Goal: Find contact information: Find contact information

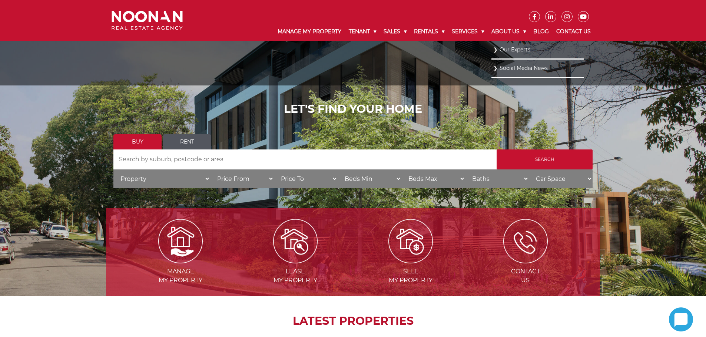
click at [510, 52] on link "Our Experts" at bounding box center [537, 50] width 89 height 10
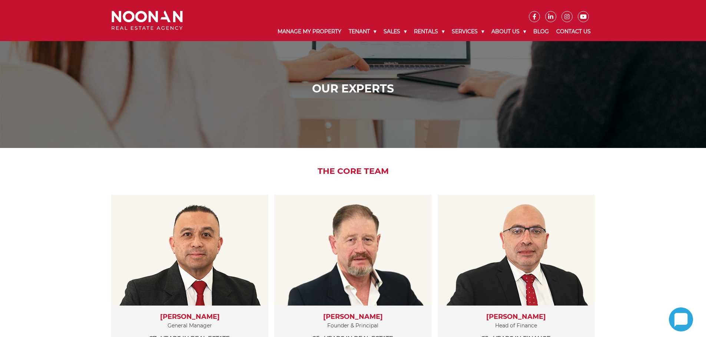
scroll to position [74, 0]
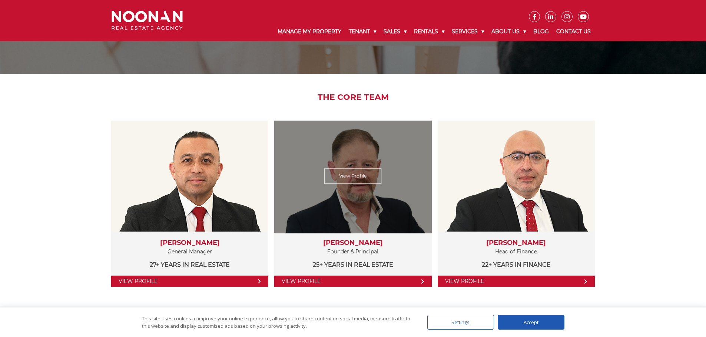
drag, startPoint x: 315, startPoint y: 242, endPoint x: 379, endPoint y: 243, distance: 63.7
click at [379, 243] on h3 "Michael Noonan" at bounding box center [353, 243] width 142 height 8
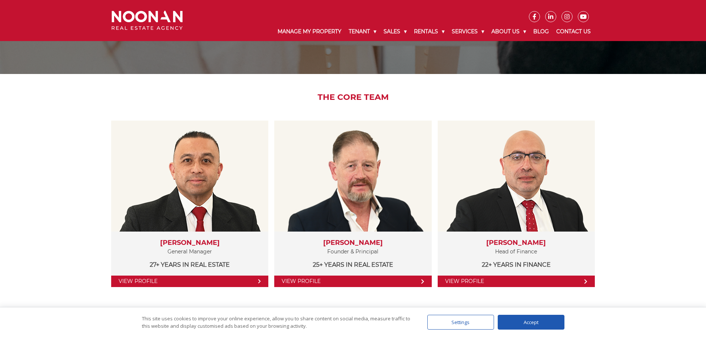
copy h3 "Michael Noonan"
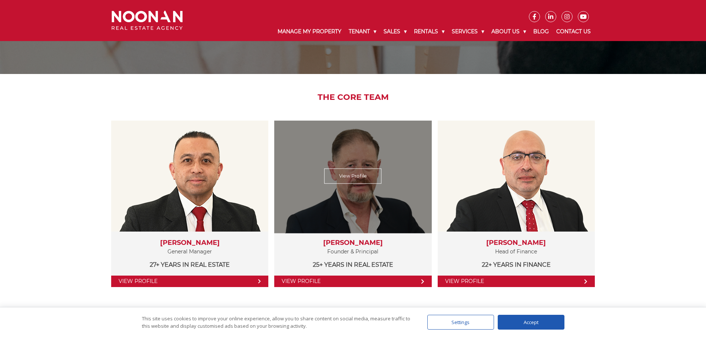
drag, startPoint x: 368, startPoint y: 177, endPoint x: 339, endPoint y: 174, distance: 29.4
click at [339, 174] on link "View Profile" at bounding box center [352, 176] width 57 height 15
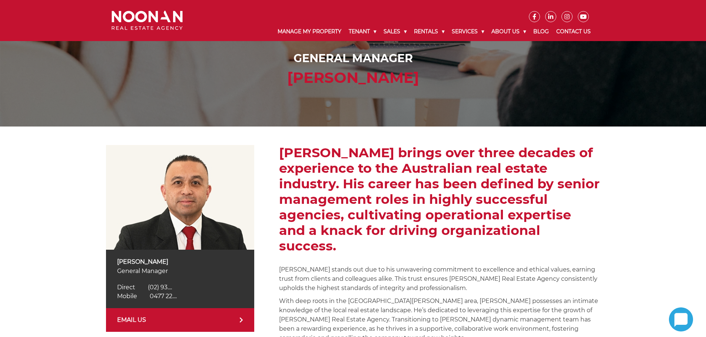
scroll to position [148, 0]
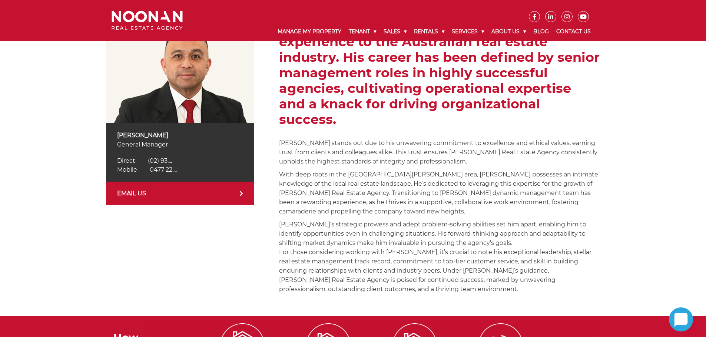
click at [171, 168] on span "0477 22...." at bounding box center [163, 169] width 27 height 7
drag, startPoint x: 197, startPoint y: 170, endPoint x: 148, endPoint y: 170, distance: 49.3
click at [148, 170] on div "Mobile 0477 225 511 Mobile 0477 22...." at bounding box center [180, 170] width 126 height 9
copy span "0477 225 511"
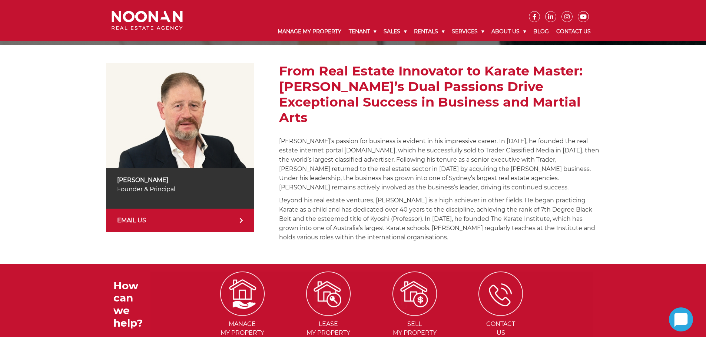
scroll to position [111, 0]
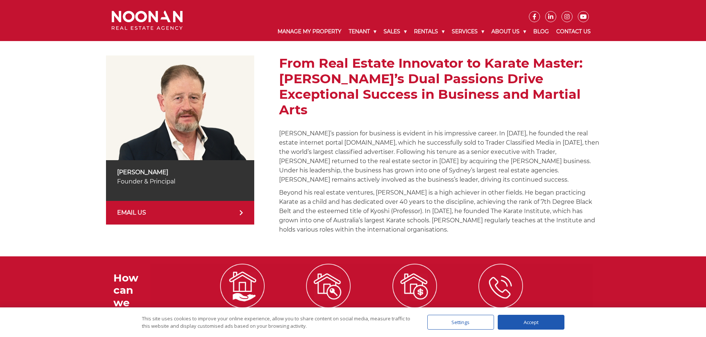
click at [163, 209] on link "EMAIL US" at bounding box center [180, 213] width 148 height 24
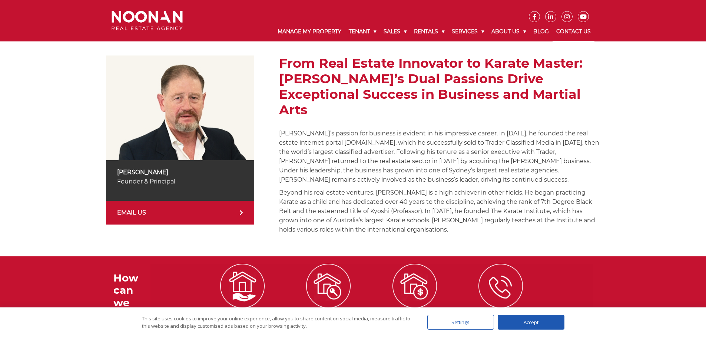
click at [574, 30] on link "Contact Us" at bounding box center [573, 31] width 42 height 19
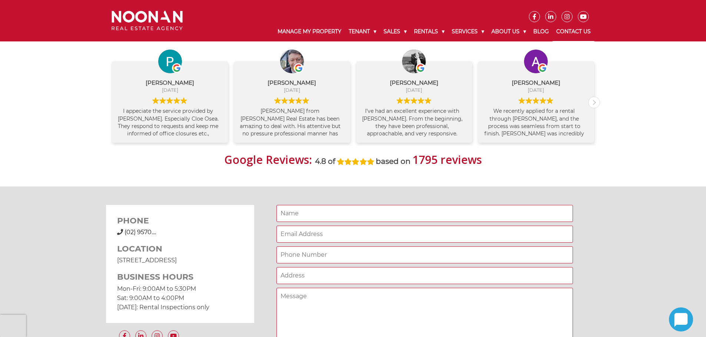
scroll to position [482, 0]
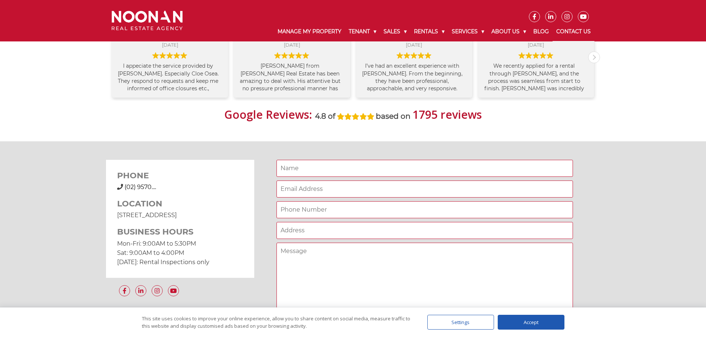
click at [143, 188] on span "(02) 9570...." at bounding box center [139, 187] width 31 height 7
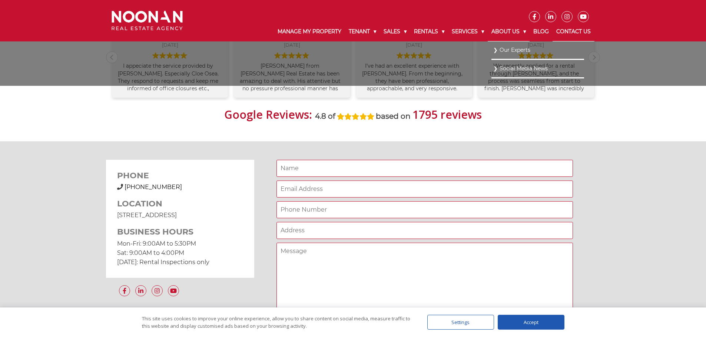
click at [506, 30] on link "About Us" at bounding box center [509, 31] width 42 height 19
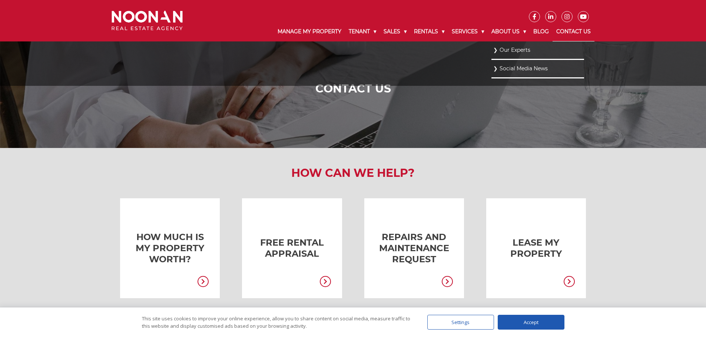
click at [513, 51] on link "Our Experts" at bounding box center [537, 50] width 89 height 10
